Goal: Task Accomplishment & Management: Manage account settings

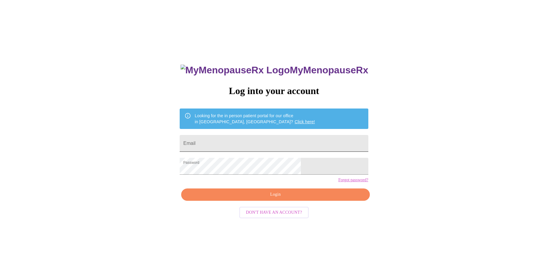
click at [254, 143] on input "Email" at bounding box center [274, 143] width 188 height 17
type input "[EMAIL_ADDRESS][DOMAIN_NAME]"
click at [286, 198] on span "Login" at bounding box center [275, 195] width 175 height 8
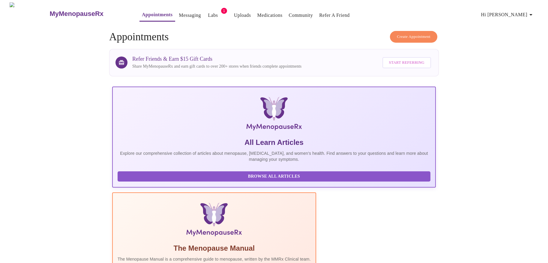
click at [260, 14] on link "Medications" at bounding box center [269, 15] width 25 height 8
